Goal: Task Accomplishment & Management: Complete application form

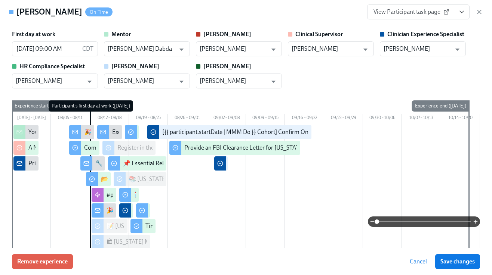
scroll to position [1983, 0]
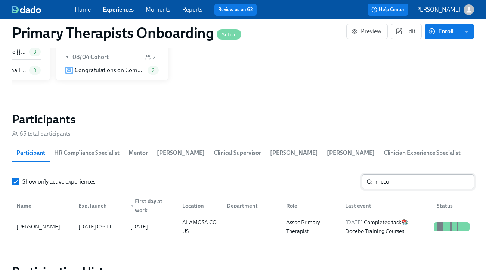
click at [415, 184] on input "mcco" at bounding box center [425, 181] width 99 height 15
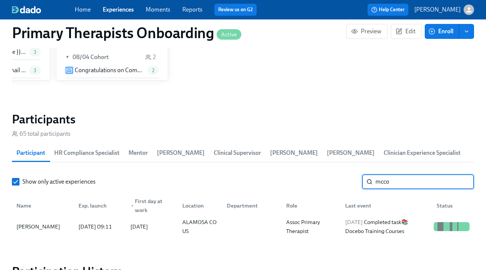
scroll to position [700, 0]
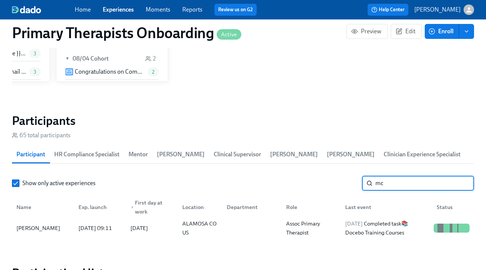
type input "m"
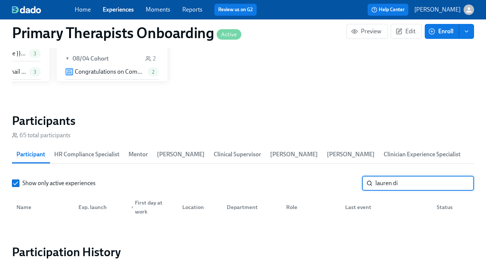
type input "lauren di"
click at [111, 10] on link "Experiences" at bounding box center [118, 9] width 31 height 7
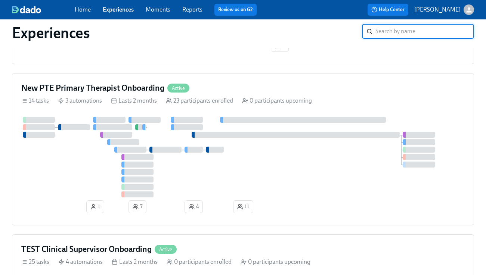
scroll to position [854, 0]
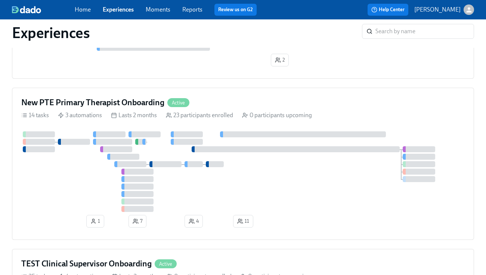
click at [203, 99] on div "New PTE Primary Therapist Onboarding Active 14 tasks 3 automations Lasts 2 mont…" at bounding box center [243, 164] width 462 height 152
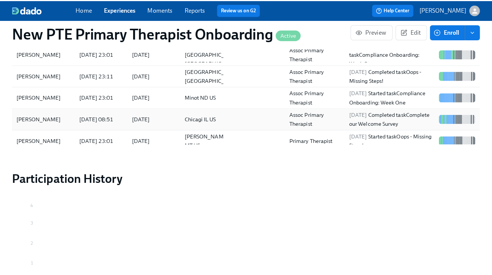
scroll to position [658, 0]
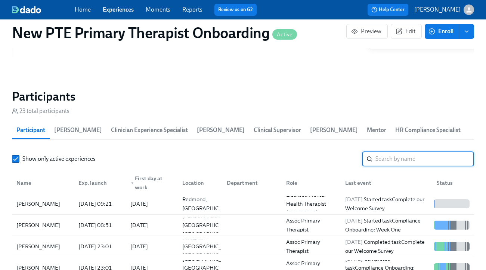
click at [399, 158] on input "search" at bounding box center [425, 158] width 99 height 15
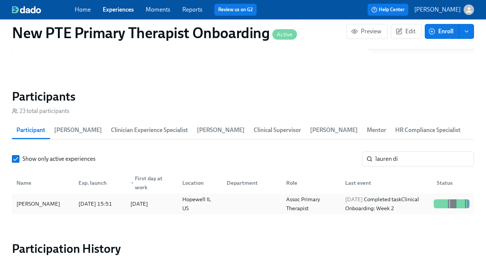
click at [49, 199] on div "[PERSON_NAME]" at bounding box center [38, 203] width 50 height 9
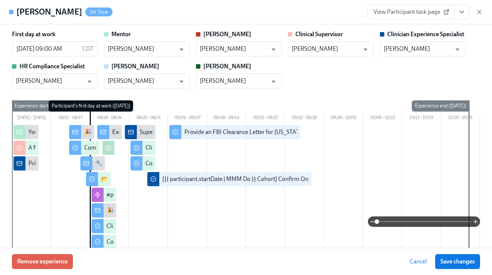
click at [465, 10] on icon "View task page" at bounding box center [461, 11] width 7 height 7
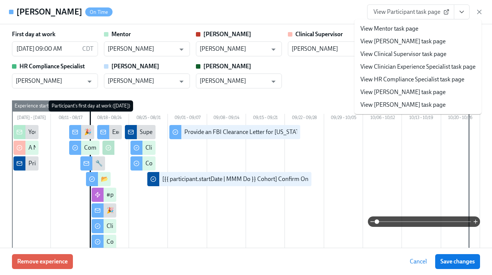
click at [394, 70] on link "View Clinician Experience Specialist task page" at bounding box center [417, 67] width 115 height 8
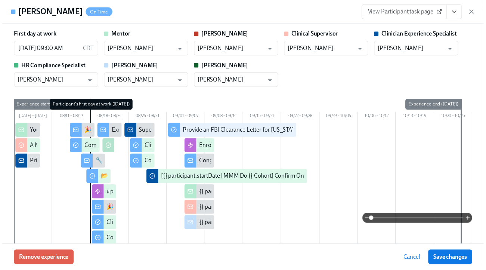
scroll to position [0, 3305]
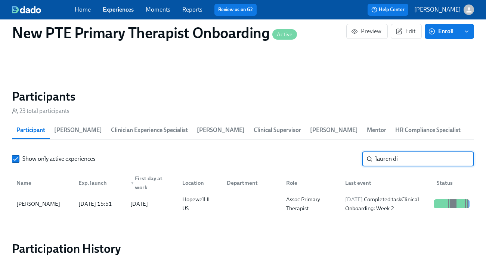
click at [419, 158] on input "lauren di" at bounding box center [425, 158] width 99 height 15
type input "l"
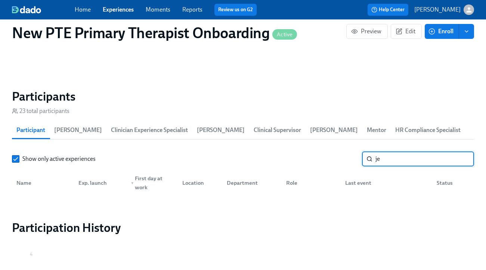
type input "j"
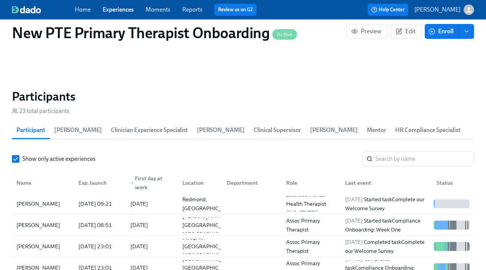
click at [116, 11] on link "Experiences" at bounding box center [118, 9] width 31 height 7
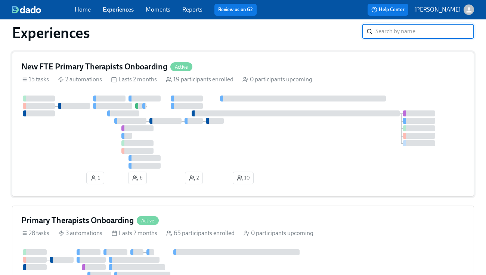
scroll to position [337, 0]
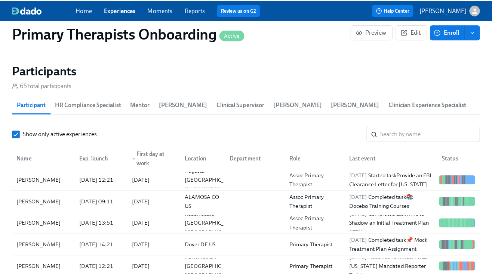
scroll to position [751, 0]
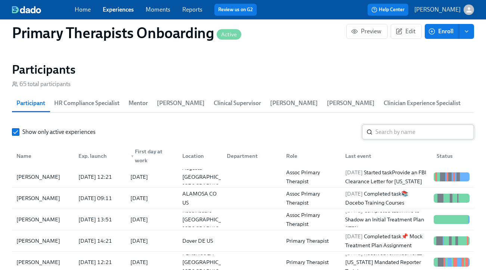
click at [434, 134] on input "search" at bounding box center [425, 131] width 99 height 15
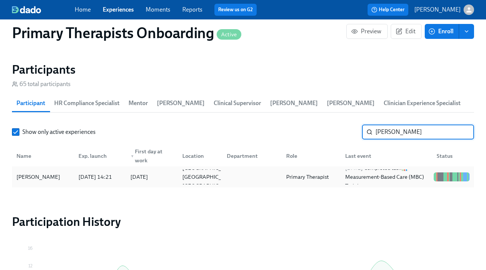
type input "[PERSON_NAME]"
click at [47, 181] on div "[PERSON_NAME]" at bounding box center [42, 176] width 59 height 15
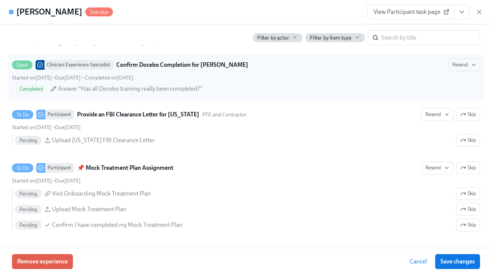
scroll to position [2211, 0]
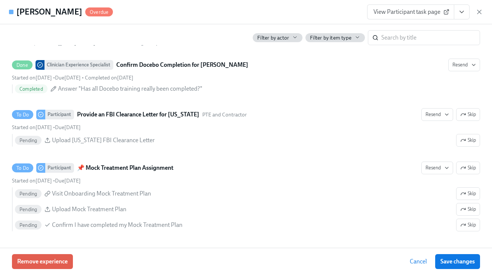
click at [428, 9] on span "View Participant task page" at bounding box center [410, 11] width 74 height 7
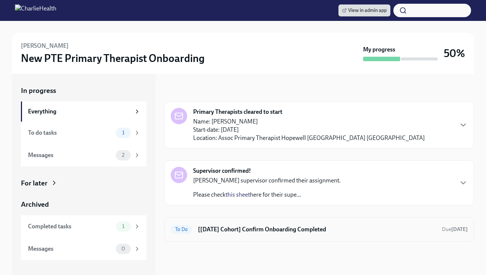
click at [248, 230] on h6 "[[DATE] Cohort] Confirm Onboarding Completed" at bounding box center [317, 230] width 238 height 8
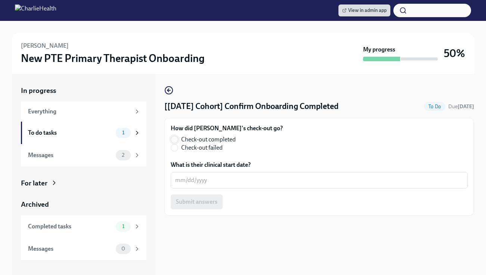
click at [176, 138] on input "Check-out completed" at bounding box center [174, 139] width 7 height 7
radio input "true"
click at [212, 178] on textarea "What is their clinical start date?" at bounding box center [319, 180] width 288 height 9
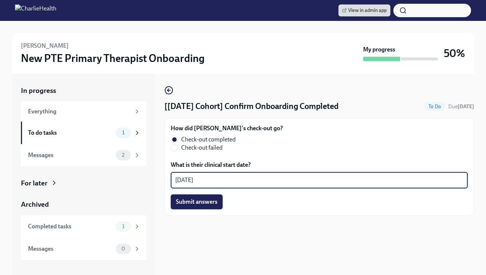
type textarea "09/04/2025"
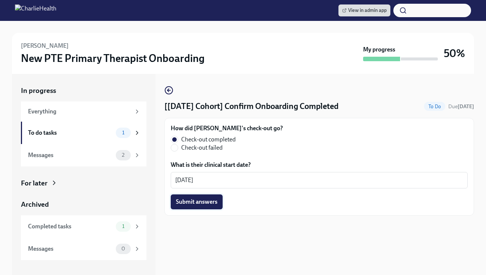
click at [193, 199] on span "Submit answers" at bounding box center [196, 201] width 41 height 7
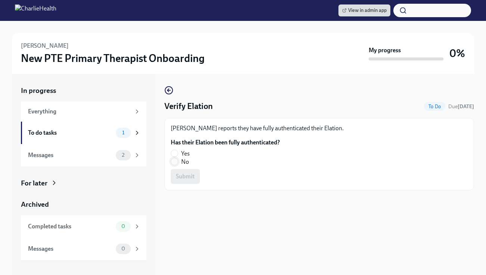
click at [173, 161] on input "No" at bounding box center [174, 161] width 7 height 7
radio input "true"
click at [193, 179] on span "Submit" at bounding box center [185, 176] width 19 height 7
